Goal: Transaction & Acquisition: Purchase product/service

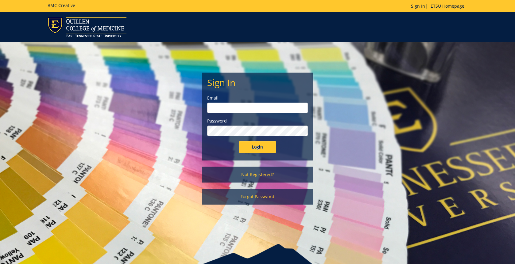
click at [274, 107] on input "email" at bounding box center [257, 108] width 101 height 10
type input "[EMAIL_ADDRESS][DOMAIN_NAME]"
click at [239, 141] on input "Login" at bounding box center [257, 147] width 37 height 12
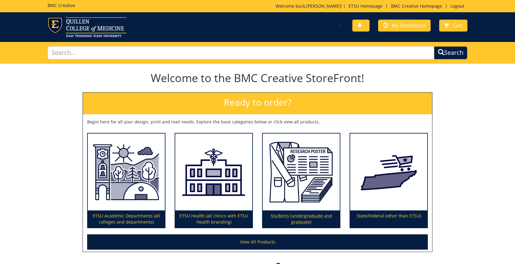
scroll to position [48, 0]
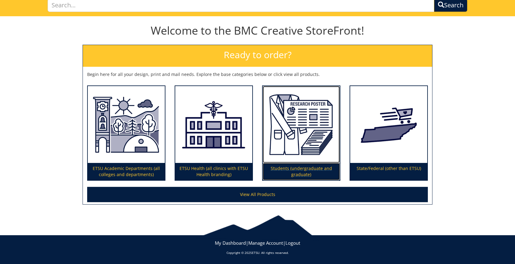
click at [284, 170] on p "Students (undergraduate and graduate)" at bounding box center [301, 171] width 77 height 17
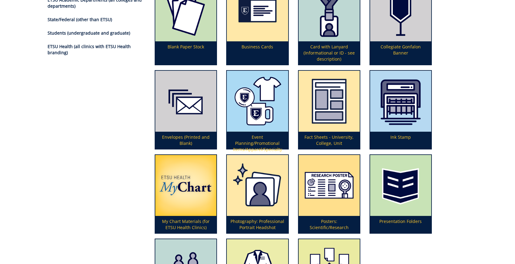
scroll to position [114, 0]
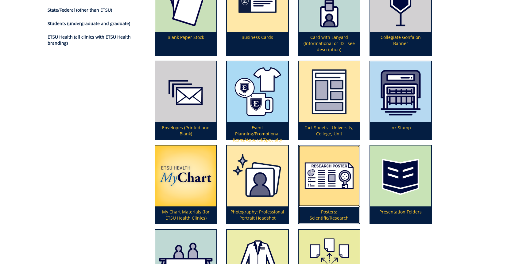
click at [305, 198] on img at bounding box center [328, 176] width 61 height 61
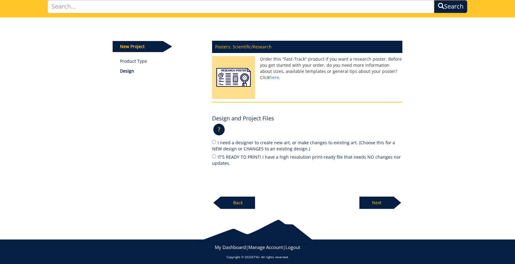
scroll to position [50, 0]
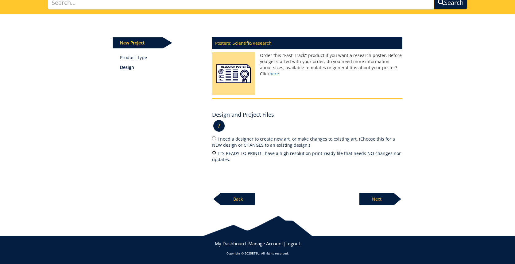
click at [215, 152] on input "IT'S READY TO PRINT! I have a high resolution print-ready file that needs NO ch…" at bounding box center [214, 153] width 4 height 4
radio input "true"
click at [372, 198] on p "Next" at bounding box center [376, 199] width 34 height 12
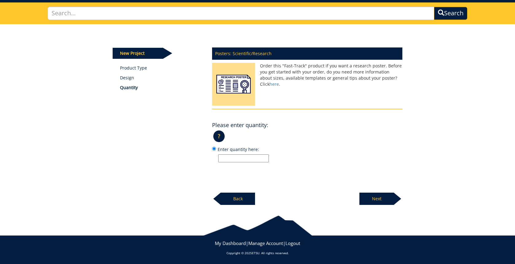
click at [236, 156] on input "Enter quantity here:" at bounding box center [243, 159] width 51 height 8
type input "1"
click at [373, 201] on p "Next" at bounding box center [376, 199] width 34 height 12
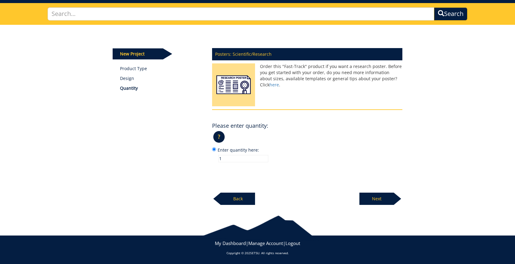
scroll to position [38, 0]
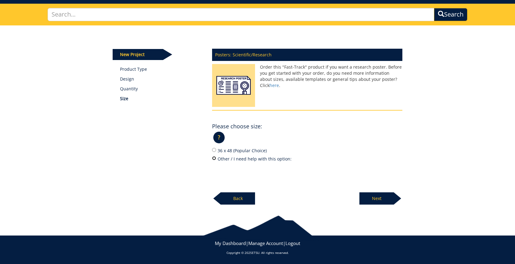
click at [214, 158] on input "Other / I need help with this option:" at bounding box center [214, 158] width 4 height 4
radio input "true"
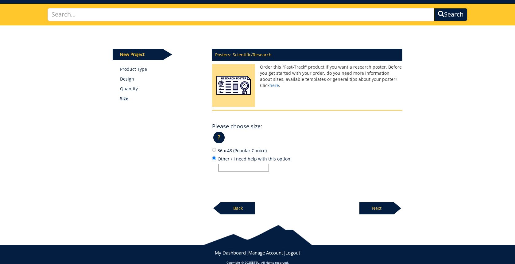
click at [231, 167] on input "Other / I need help with this option:" at bounding box center [243, 168] width 51 height 8
type input "56 x 42 (horizontal)"
click at [382, 204] on p "Next" at bounding box center [376, 208] width 34 height 12
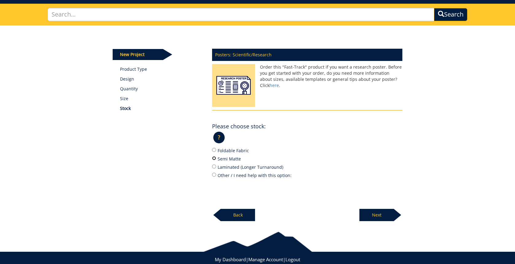
click at [214, 159] on input "Semi Matte" at bounding box center [214, 158] width 4 height 4
radio input "true"
click at [373, 216] on p "Next" at bounding box center [376, 215] width 34 height 12
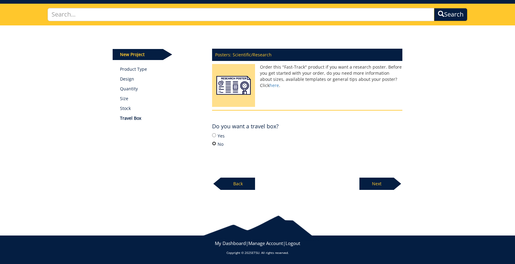
click at [215, 144] on input "No" at bounding box center [214, 144] width 4 height 4
radio input "true"
click at [368, 186] on p "Next" at bounding box center [376, 184] width 34 height 12
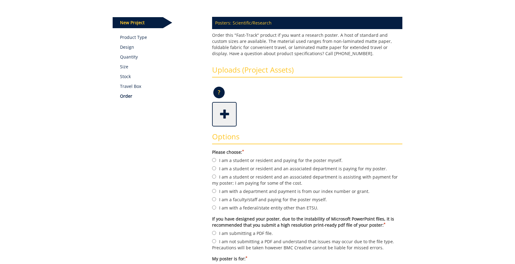
scroll to position [71, 0]
click at [220, 109] on span at bounding box center [225, 113] width 25 height 21
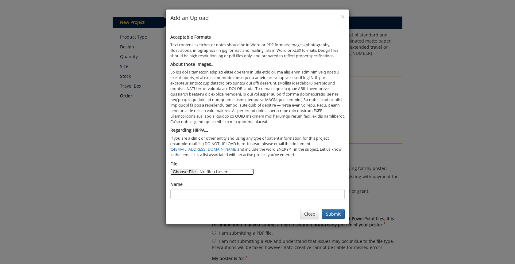
click at [196, 174] on input "File" at bounding box center [211, 172] width 83 height 7
type input "C:\fakepath\Shah Meta-analysis for Symposium.pdf"
click at [225, 197] on input "Name" at bounding box center [257, 194] width 174 height 10
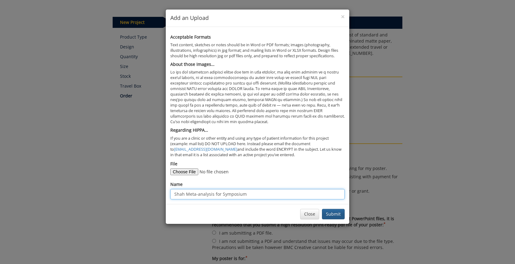
type input "Shah Meta-analysis for Symposium"
click at [338, 212] on button "Submit" at bounding box center [333, 214] width 23 height 10
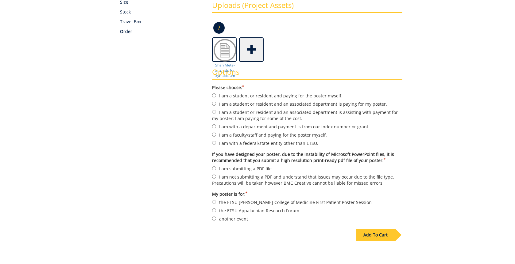
scroll to position [137, 0]
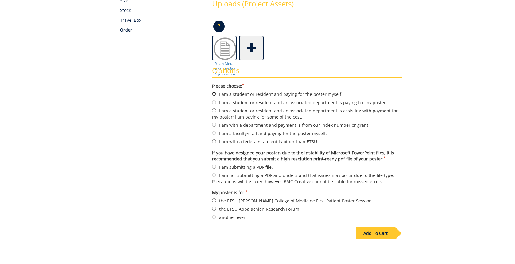
click at [215, 95] on input "I am a student or resident and paying for the poster myself." at bounding box center [214, 94] width 4 height 4
radio input "true"
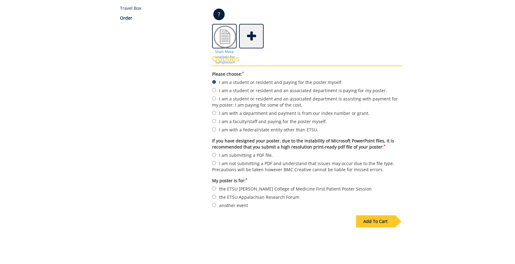
scroll to position [152, 0]
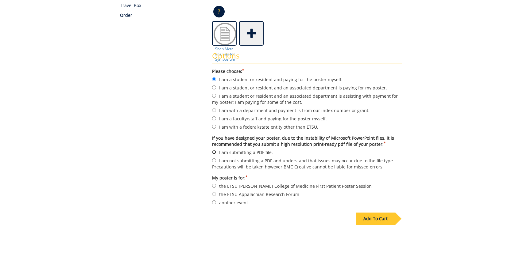
click at [215, 152] on input "I am submitting a PDF file." at bounding box center [214, 152] width 4 height 4
radio input "true"
click at [214, 201] on input "another event" at bounding box center [214, 203] width 4 height 4
radio input "true"
click at [370, 215] on div "Add To Cart" at bounding box center [375, 219] width 39 height 12
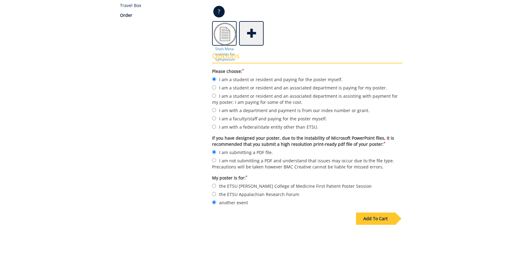
scroll to position [38, 0]
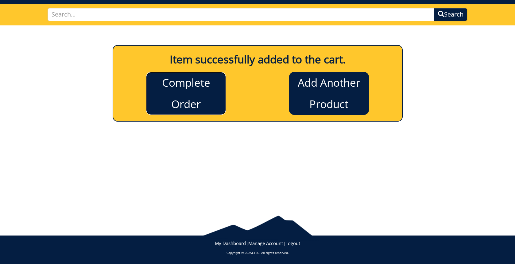
click at [195, 98] on link "Complete Order" at bounding box center [186, 93] width 80 height 43
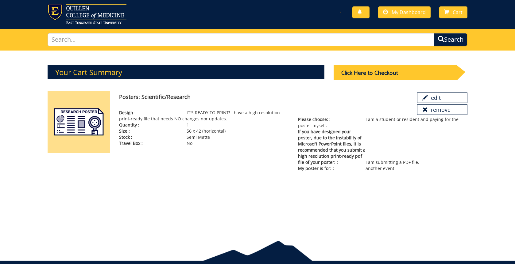
scroll to position [14, 0]
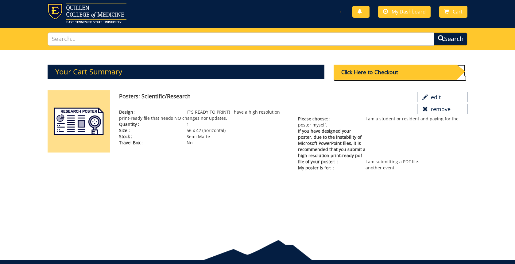
click at [380, 75] on div "Click Here to Checkout" at bounding box center [394, 72] width 123 height 15
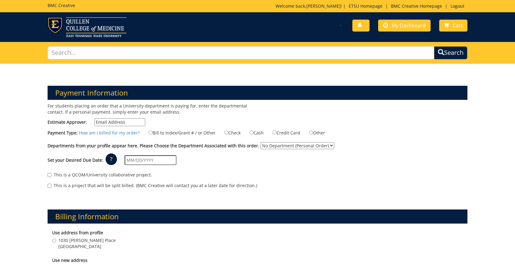
click at [125, 124] on input "Estimate Approver:" at bounding box center [119, 122] width 51 height 8
type input "[EMAIL_ADDRESS][DOMAIN_NAME]"
click at [273, 132] on input "Credit Card" at bounding box center [274, 133] width 4 height 4
radio input "true"
click at [263, 145] on select "No Department (Personal Order) Student" at bounding box center [297, 145] width 74 height 7
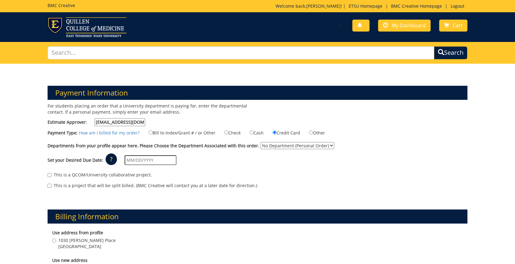
click at [260, 142] on select "No Department (Personal Order) Student" at bounding box center [297, 145] width 74 height 7
click at [159, 159] on input "text" at bounding box center [151, 160] width 52 height 10
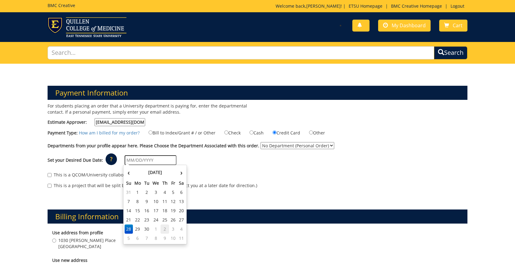
click at [165, 230] on td "2" at bounding box center [164, 229] width 9 height 9
type input "[DATE]"
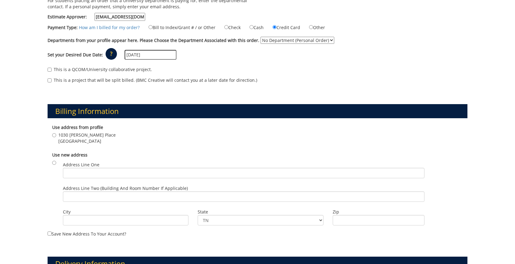
scroll to position [121, 0]
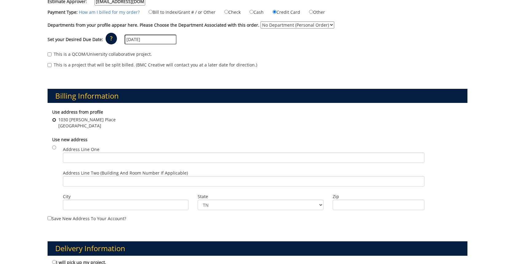
click at [54, 121] on input "1030 Saylor's Place Jonesborough , TN 37659" at bounding box center [54, 120] width 4 height 4
radio input "true"
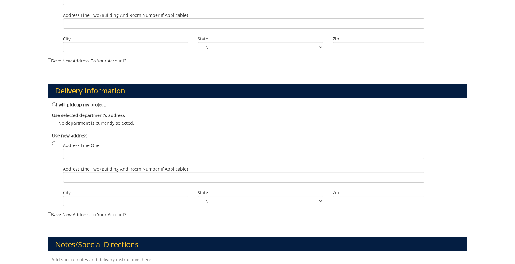
scroll to position [279, 0]
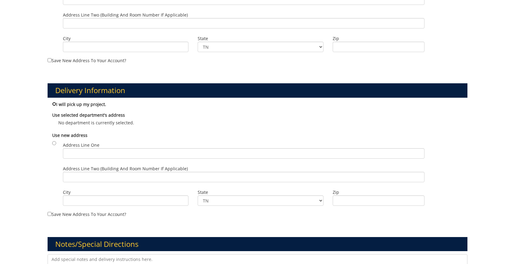
click at [54, 105] on input "I will pick up my project." at bounding box center [54, 104] width 4 height 4
radio input "true"
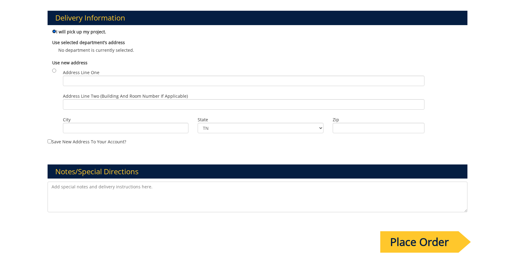
scroll to position [355, 0]
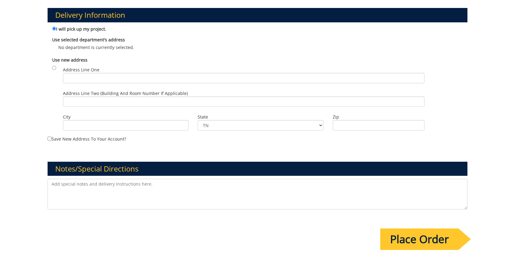
click at [86, 191] on textarea at bounding box center [258, 194] width 420 height 31
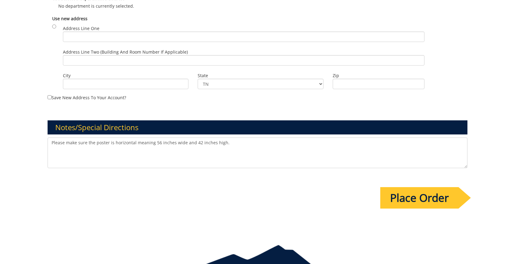
scroll to position [400, 0]
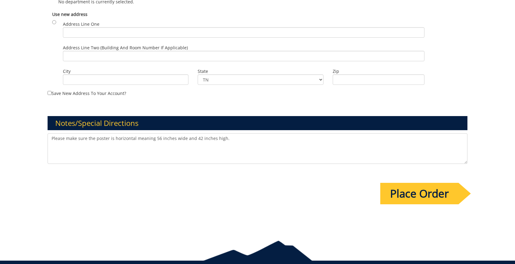
type textarea "Please make sure the poster is horizontal meaning 56 inches wide and 42 inches …"
click at [405, 191] on input "Place Order" at bounding box center [419, 193] width 78 height 21
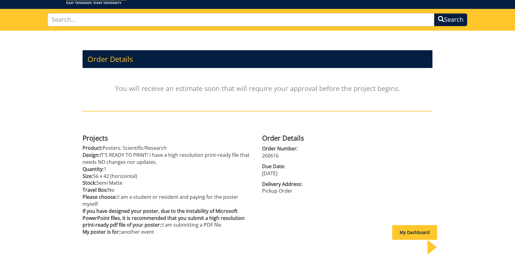
scroll to position [69, 0]
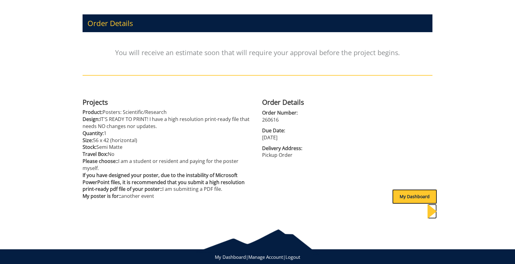
click at [402, 198] on div "My Dashboard" at bounding box center [414, 197] width 45 height 15
